Goal: Navigation & Orientation: Understand site structure

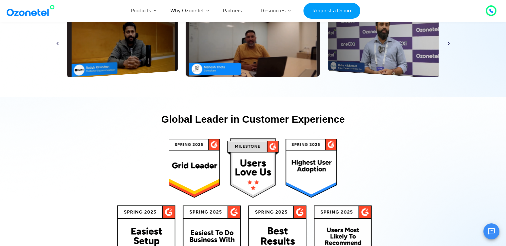
scroll to position [3135, 0]
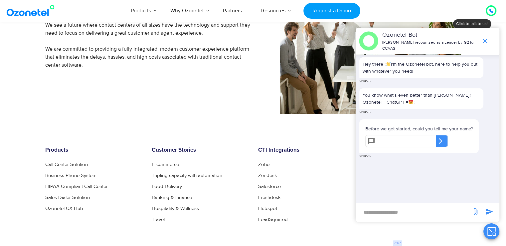
scroll to position [533, 0]
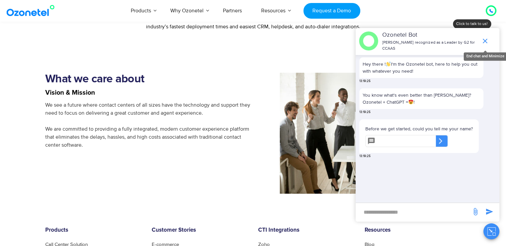
click at [485, 41] on icon "end chat or minimize" at bounding box center [485, 41] width 5 height 5
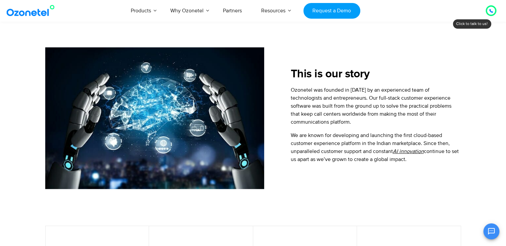
scroll to position [67, 0]
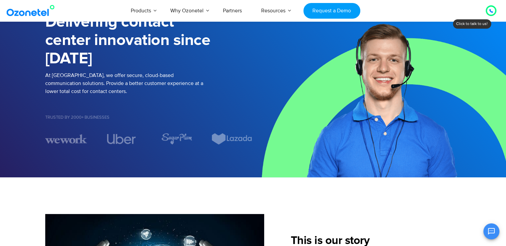
click at [25, 14] on img at bounding box center [32, 11] width 54 height 12
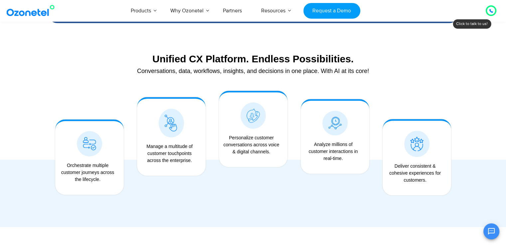
scroll to position [499, 0]
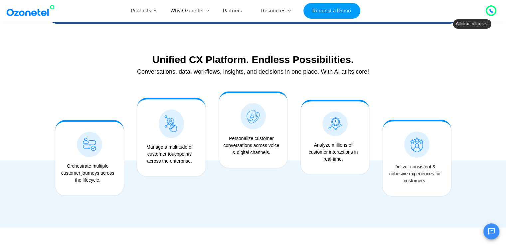
drag, startPoint x: 246, startPoint y: 117, endPoint x: 217, endPoint y: 109, distance: 30.3
click at [217, 109] on div at bounding box center [253, 130] width 82 height 90
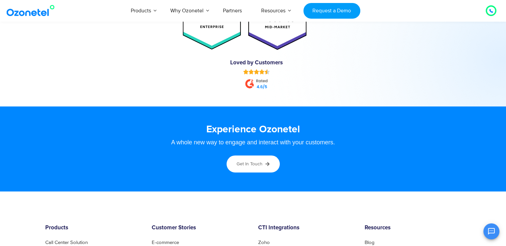
scroll to position [3496, 0]
